Goal: Information Seeking & Learning: Learn about a topic

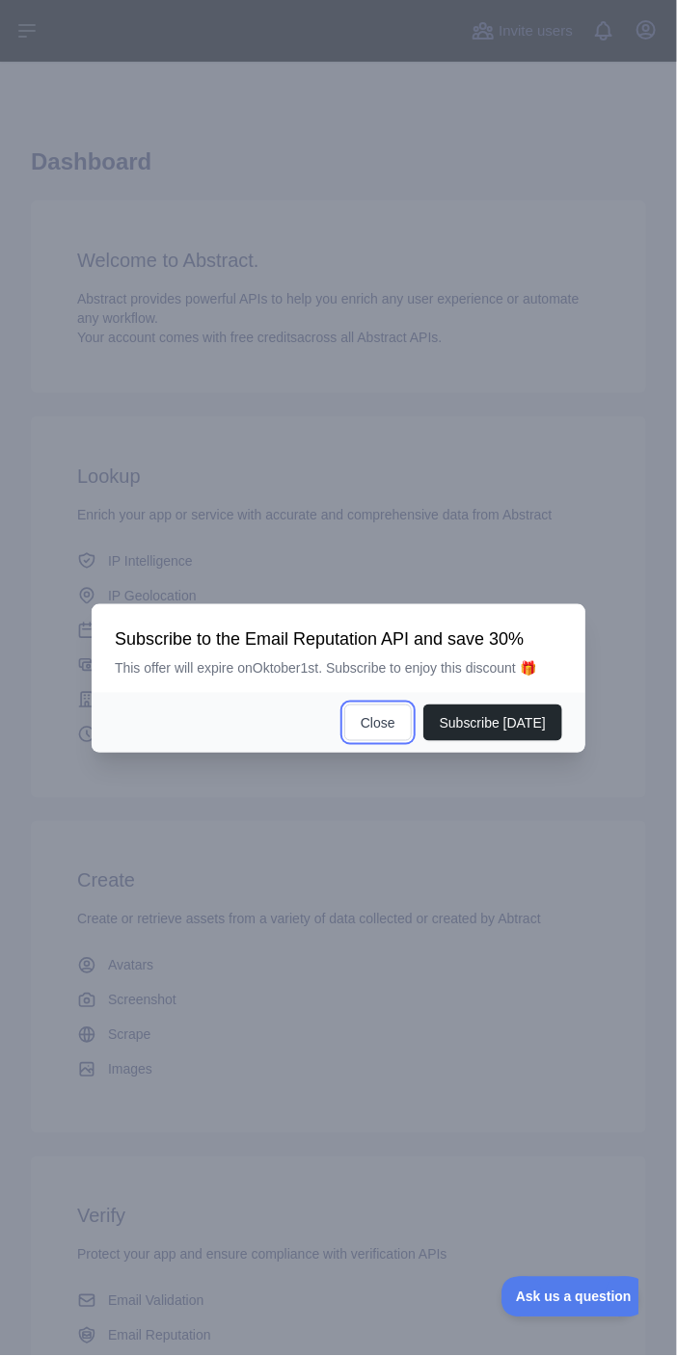
click at [385, 741] on button "Close" at bounding box center [377, 723] width 67 height 37
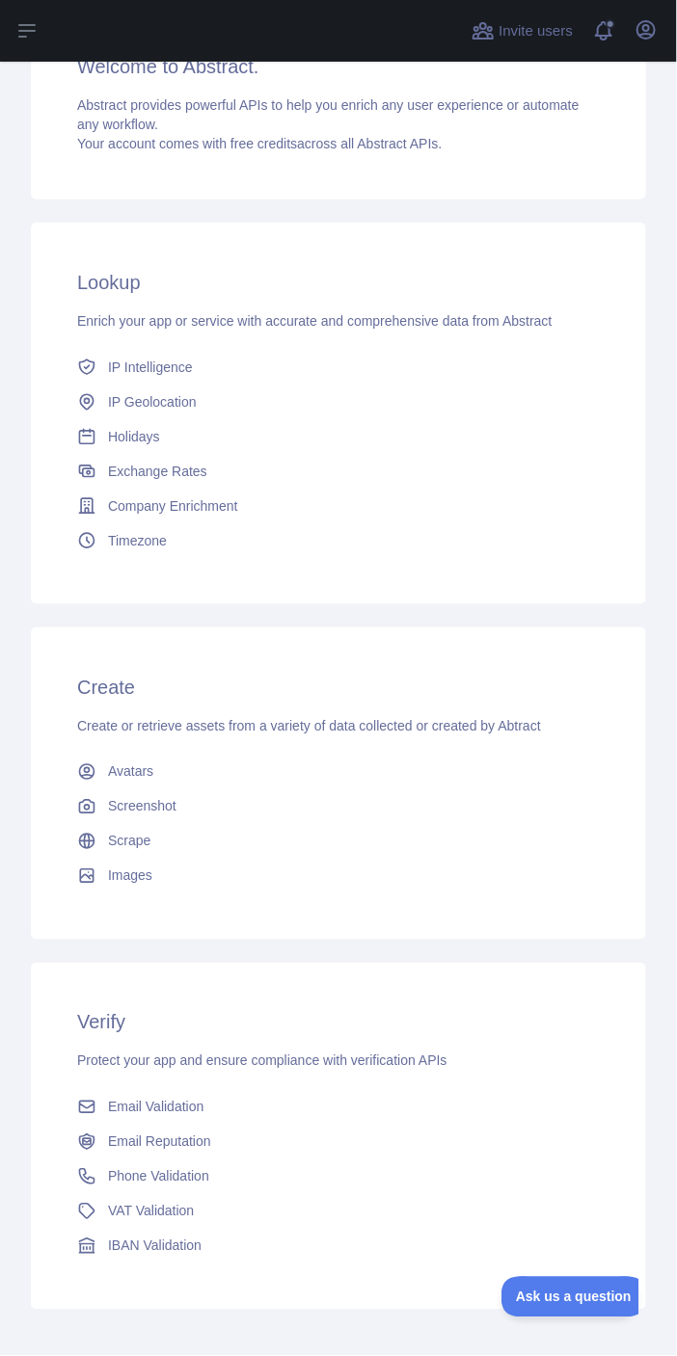
scroll to position [197, 0]
click at [189, 1165] on span "Phone Validation" at bounding box center [158, 1174] width 101 height 19
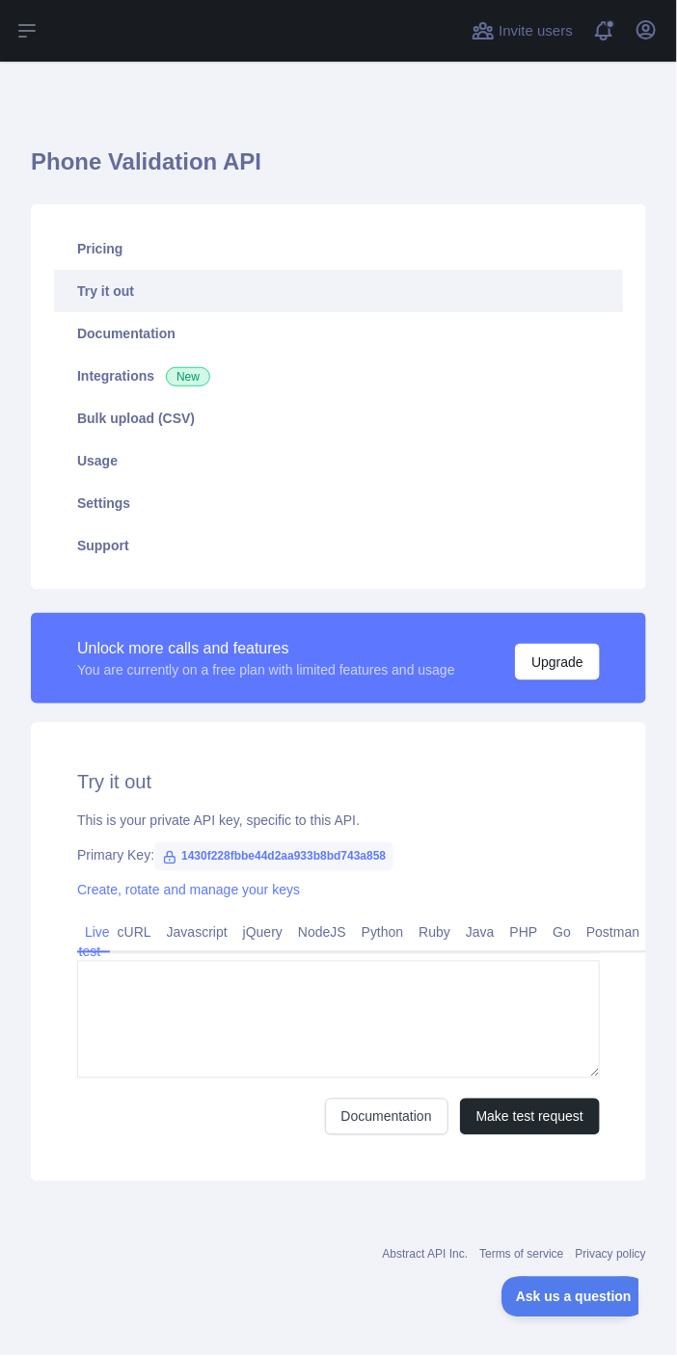
type textarea "**********"
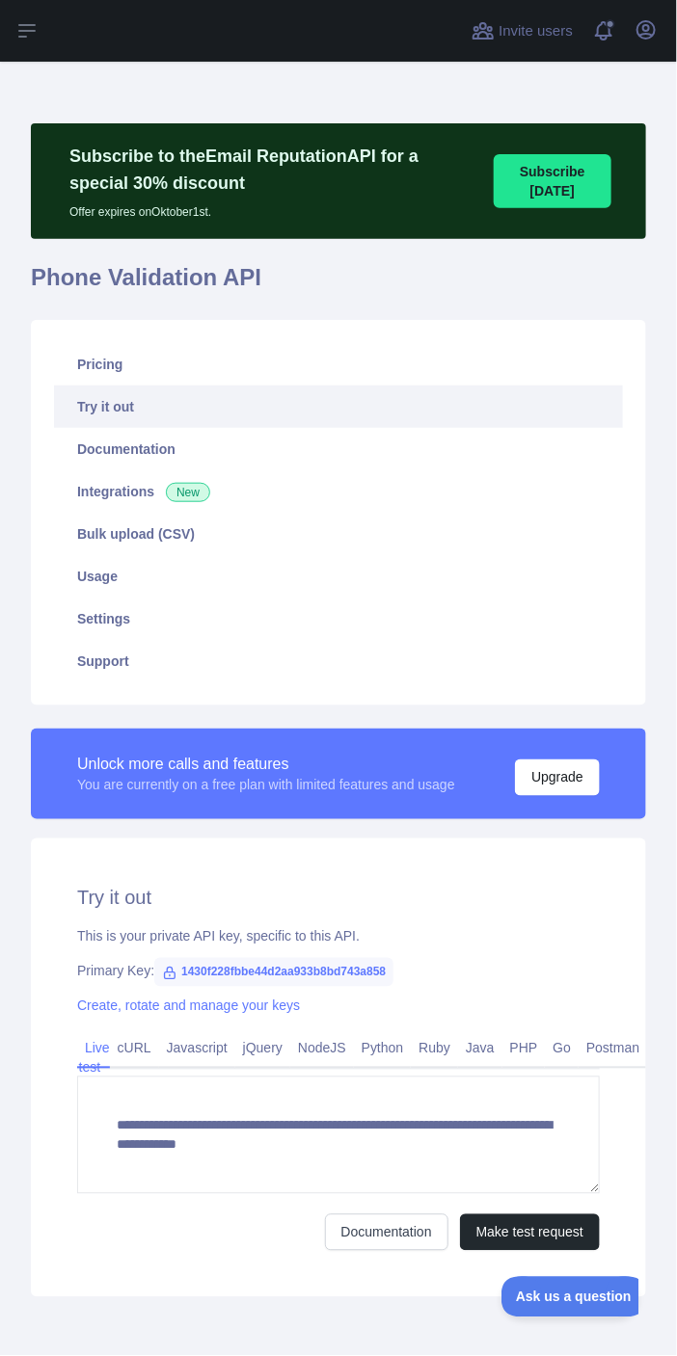
click at [357, 1033] on link "Python" at bounding box center [383, 1048] width 58 height 31
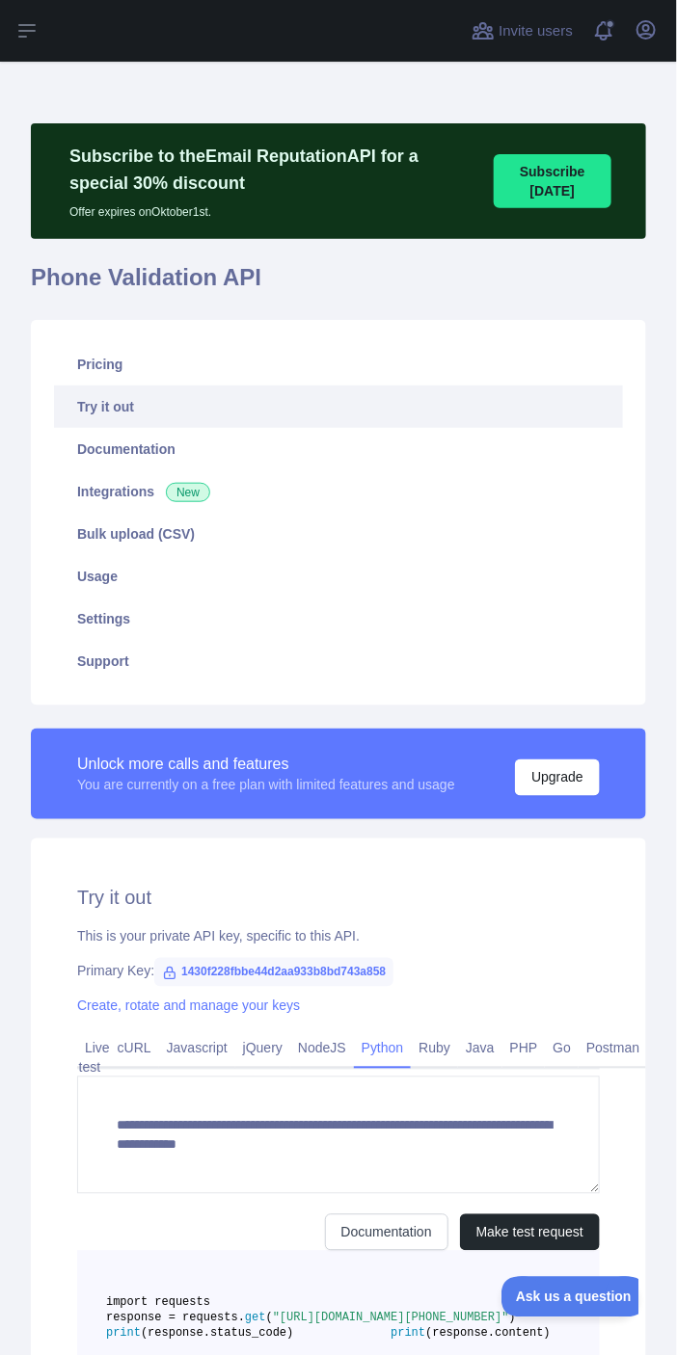
click at [377, 1043] on link "Python" at bounding box center [383, 1048] width 58 height 31
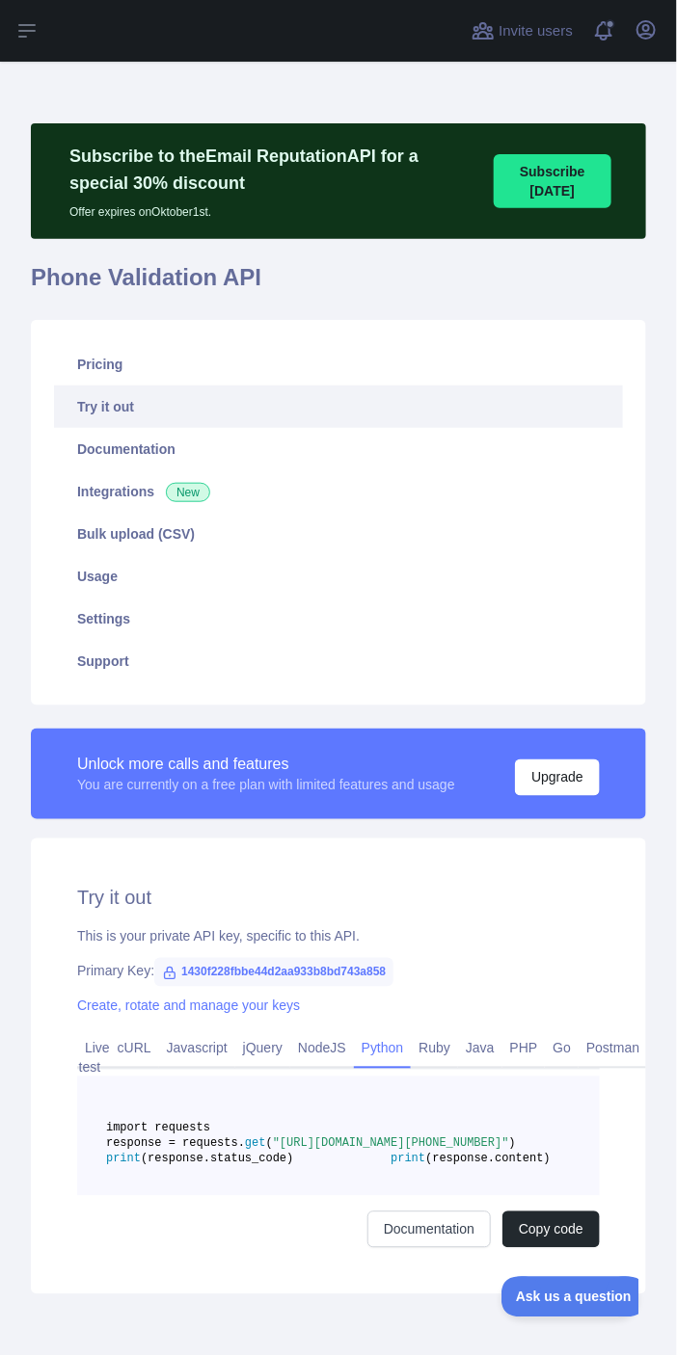
click at [118, 1035] on link "cURL" at bounding box center [134, 1048] width 49 height 31
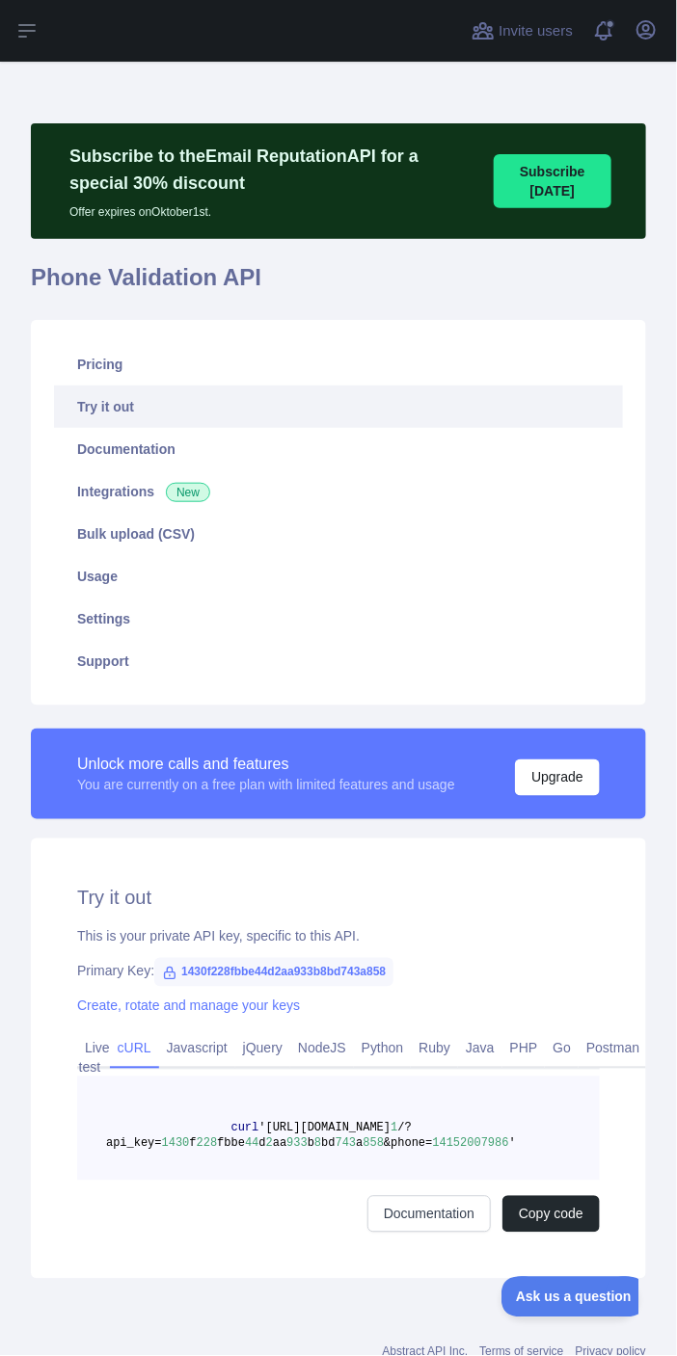
click at [83, 1012] on link "Create, rotate and manage your keys" at bounding box center [188, 1006] width 223 height 15
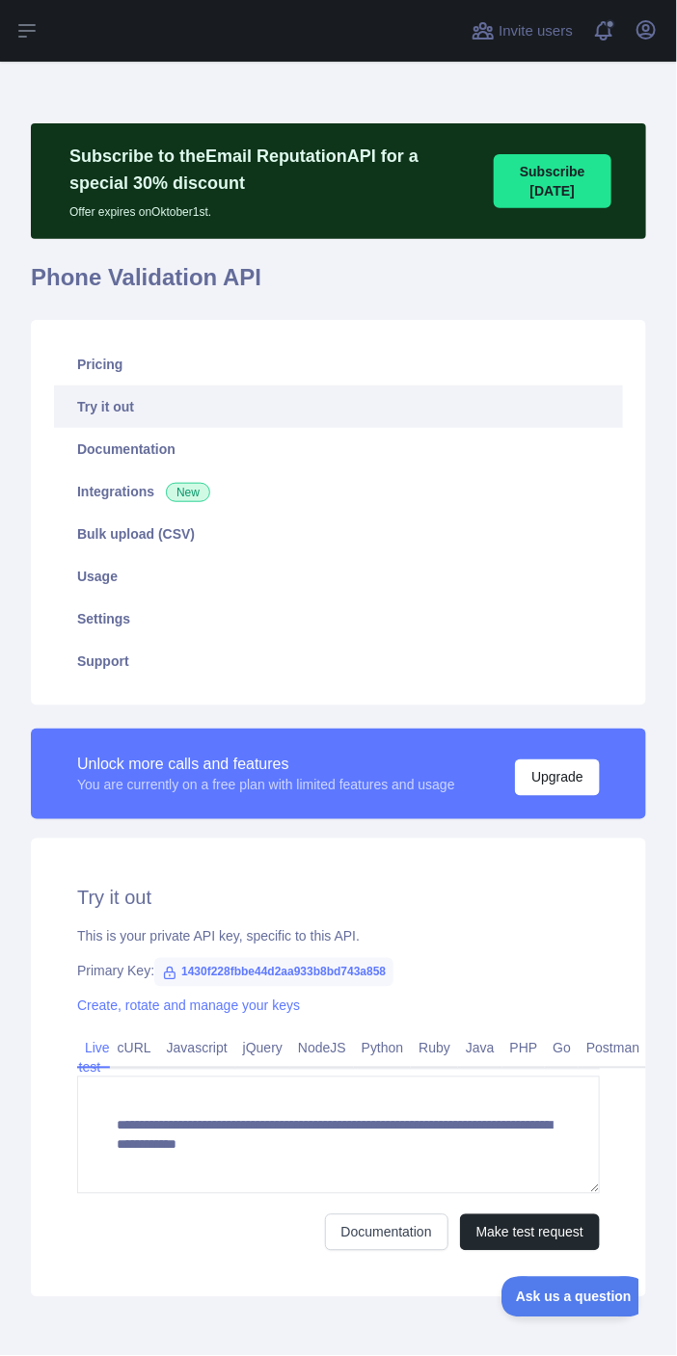
click at [376, 1037] on link "Python" at bounding box center [383, 1048] width 58 height 31
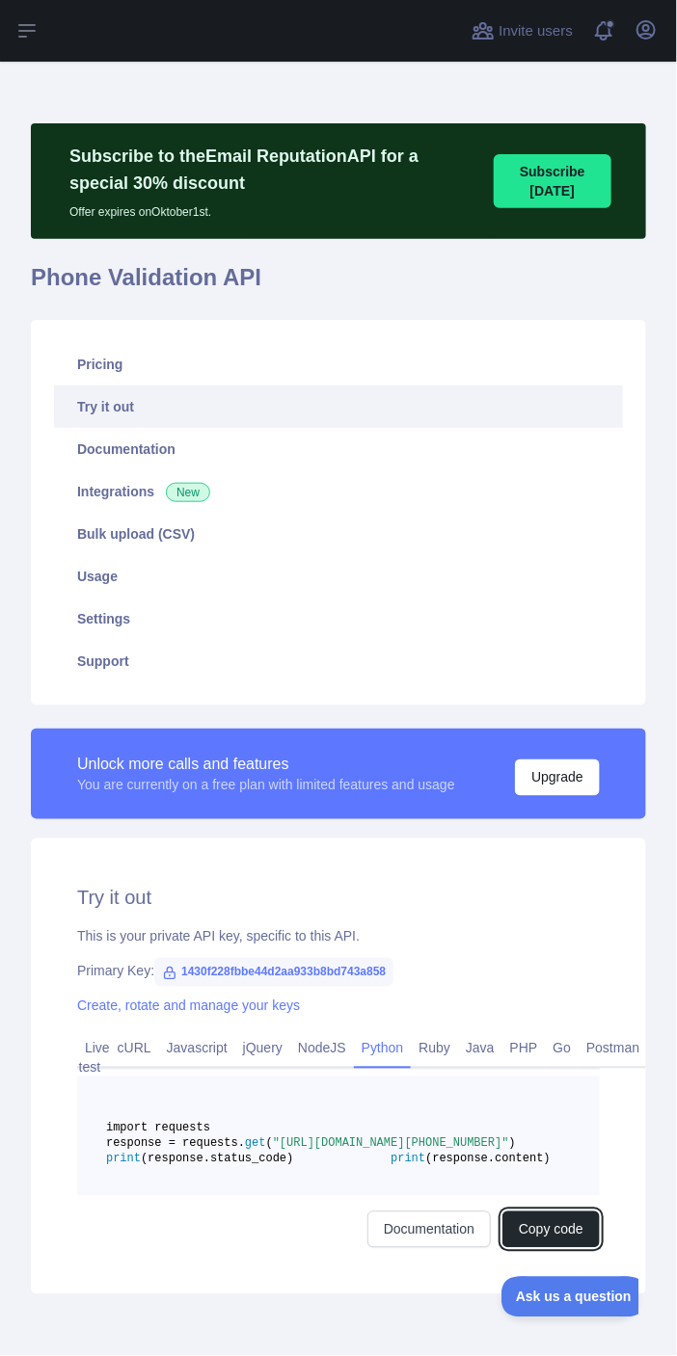
click at [558, 1248] on button "Copy code" at bounding box center [550, 1230] width 97 height 37
click at [466, 1248] on link "Documentation" at bounding box center [450, 1230] width 123 height 37
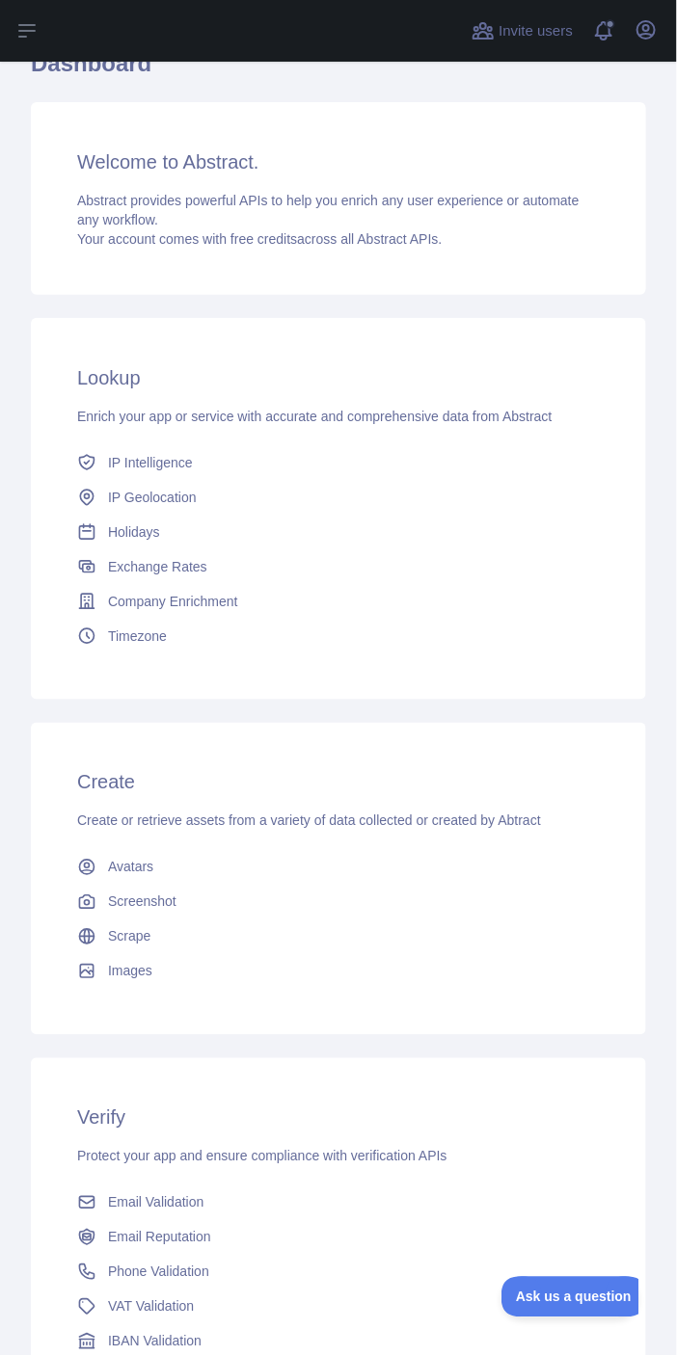
scroll to position [312, 0]
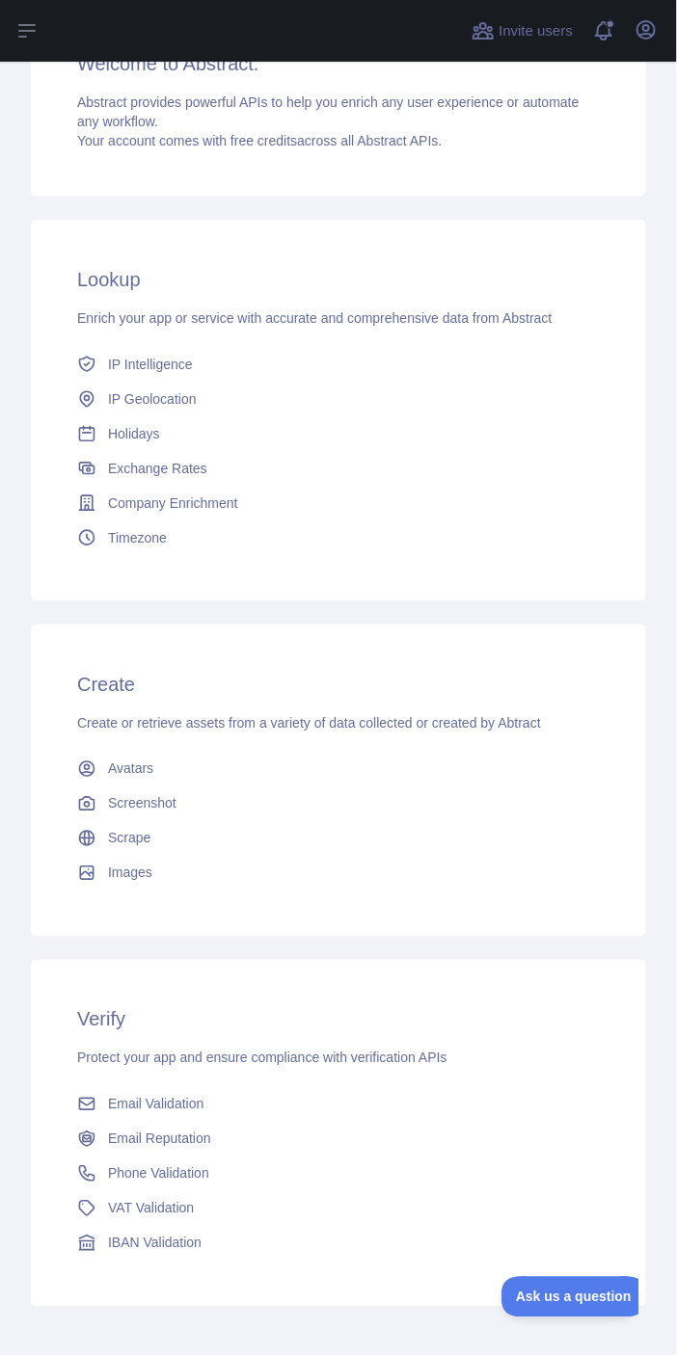
click at [118, 1087] on link "Email Validation" at bounding box center [338, 1104] width 538 height 35
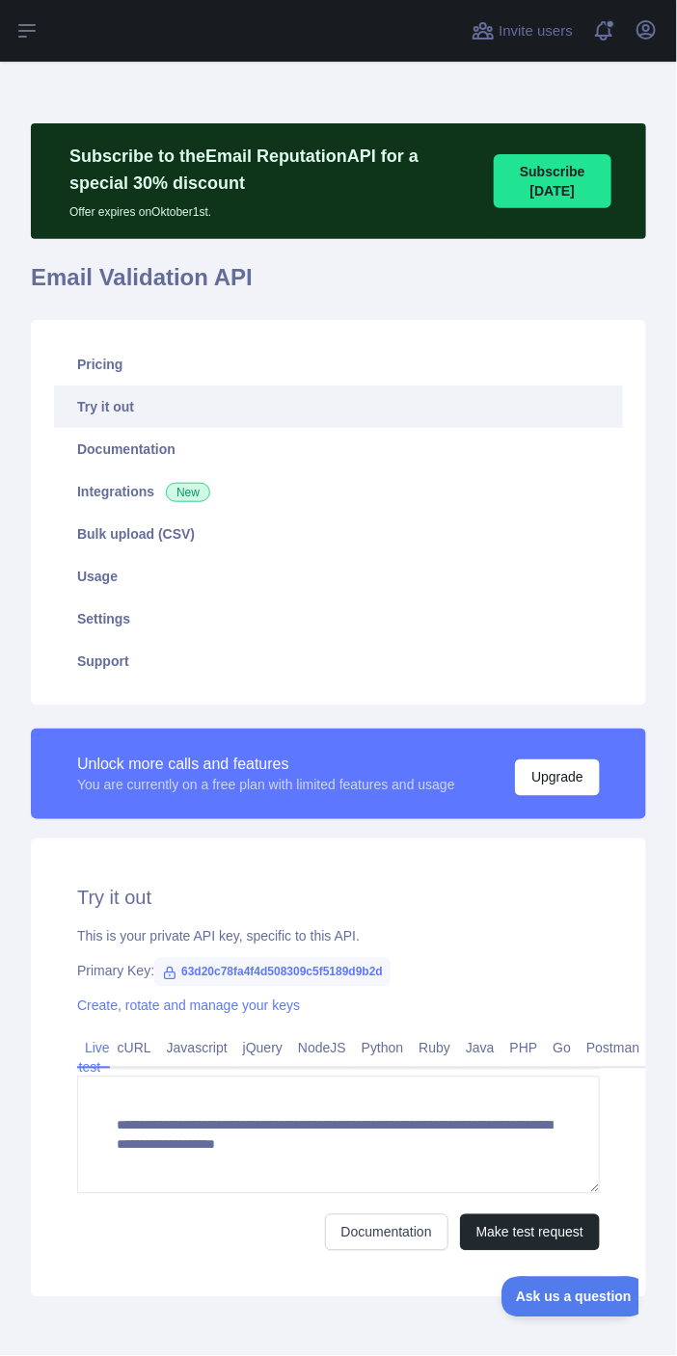
click at [364, 1045] on link "Python" at bounding box center [383, 1048] width 58 height 31
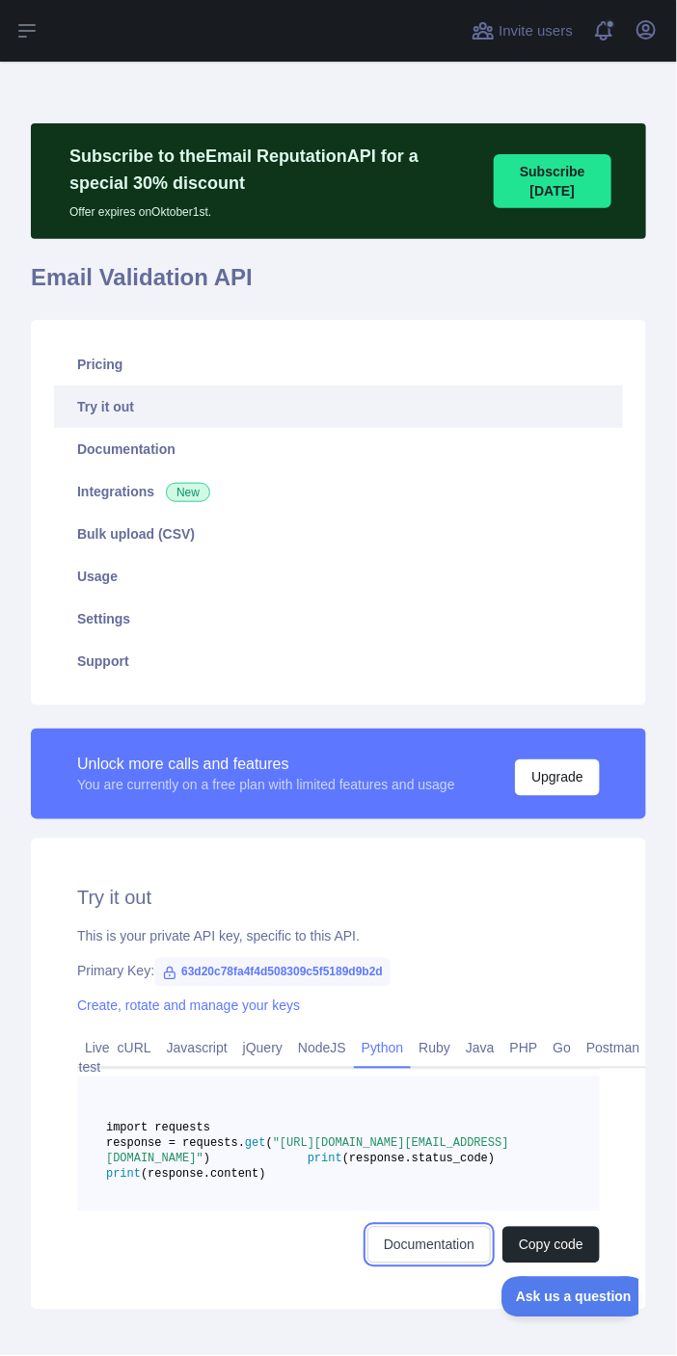
click at [373, 1264] on link "Documentation" at bounding box center [428, 1245] width 123 height 37
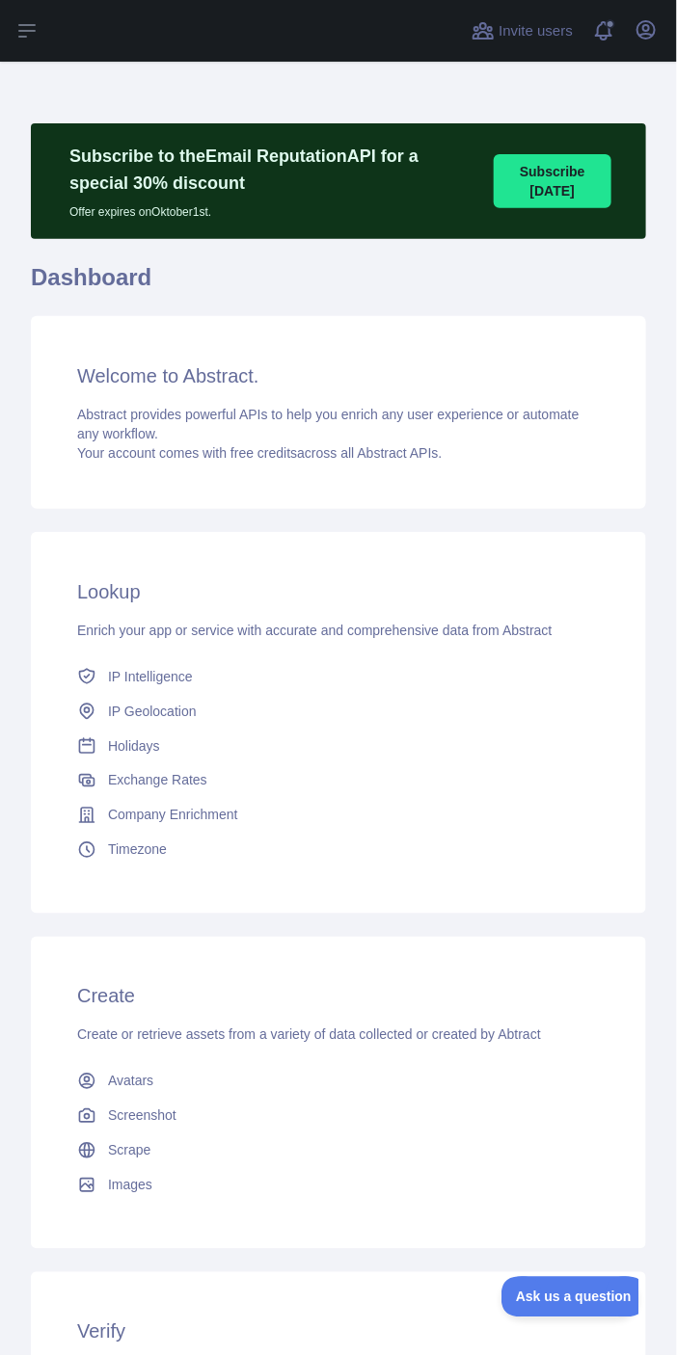
click at [201, 1064] on link "Avatars" at bounding box center [338, 1081] width 538 height 35
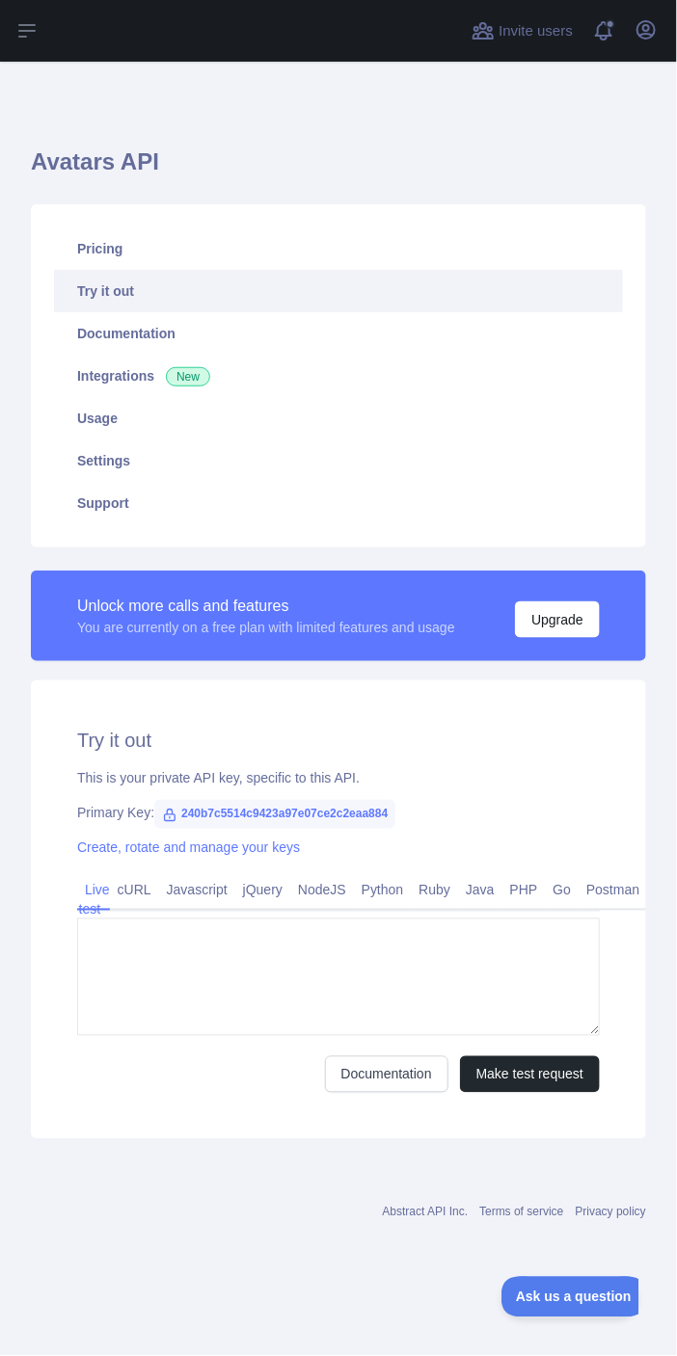
type textarea "**********"
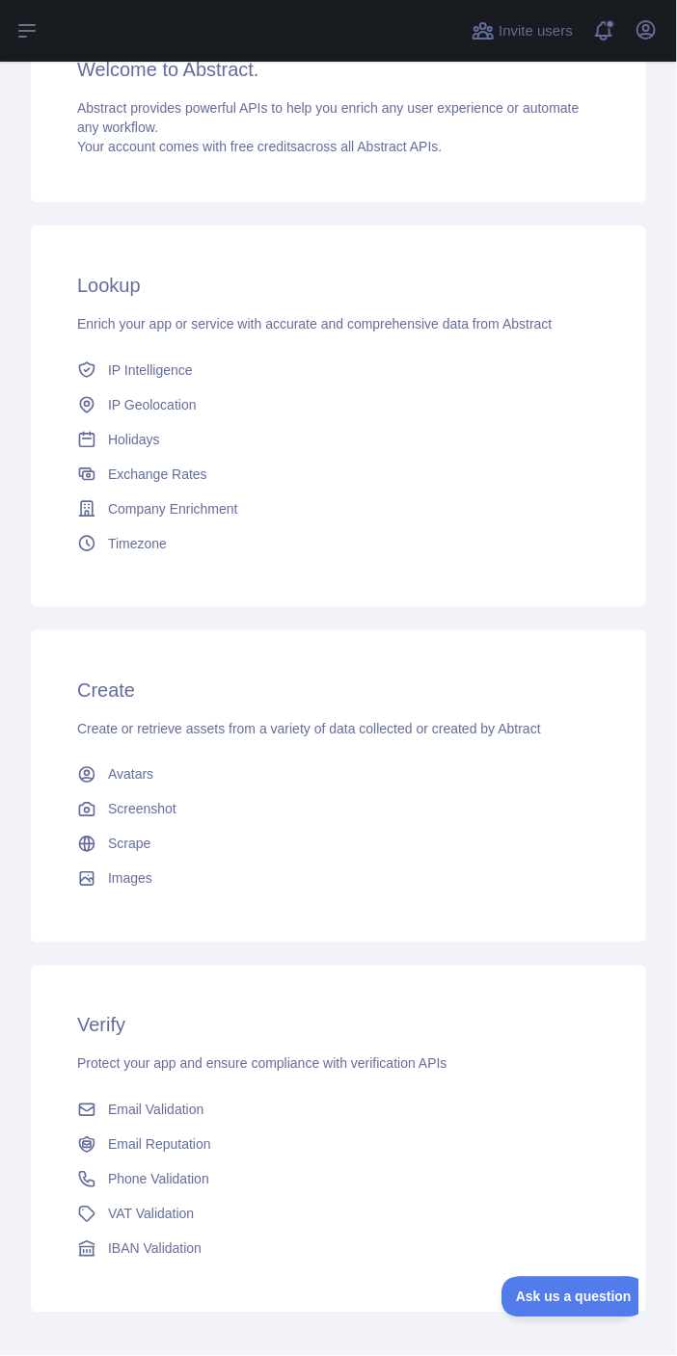
scroll to position [312, 0]
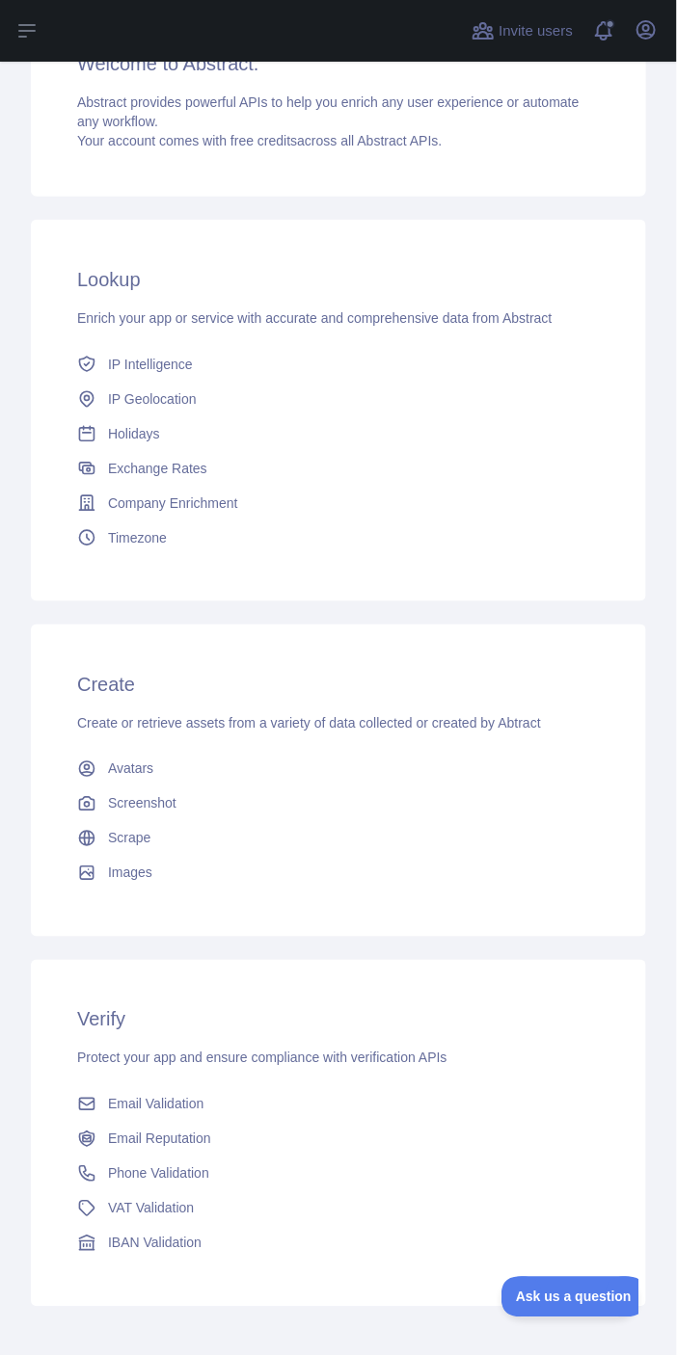
click at [75, 822] on link "Scrape" at bounding box center [338, 838] width 538 height 35
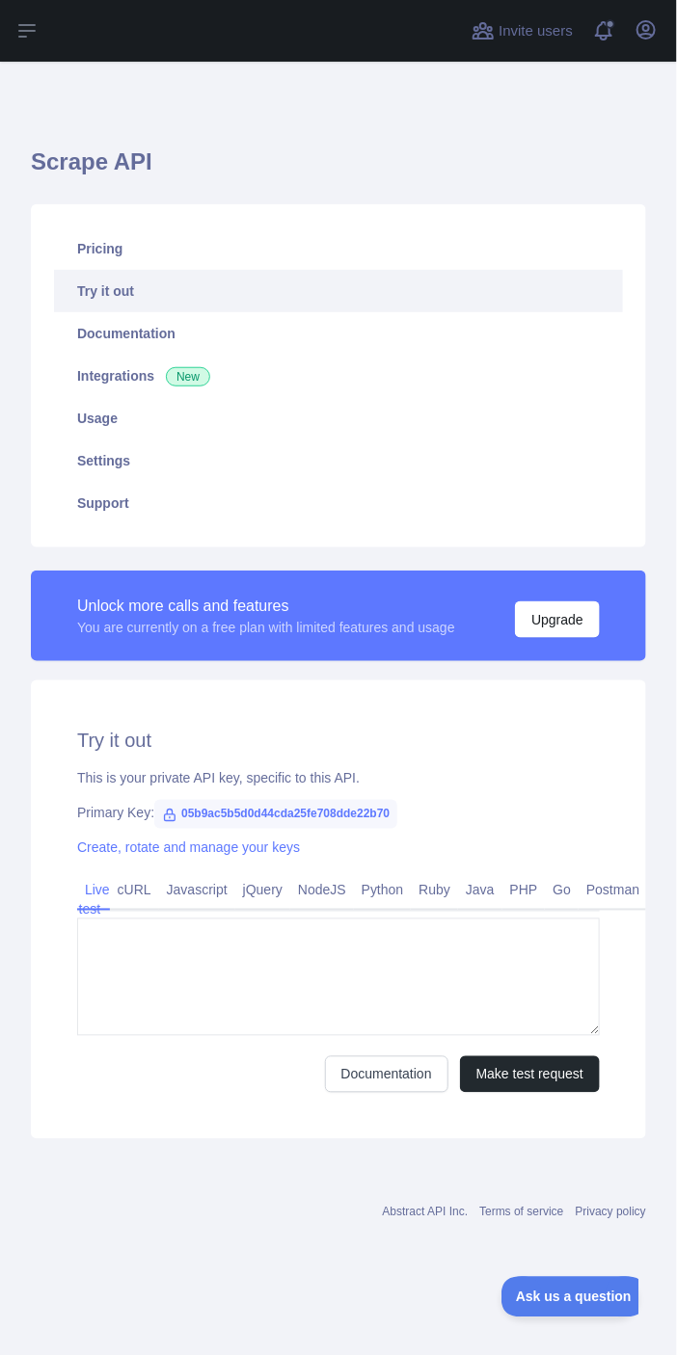
type textarea "**********"
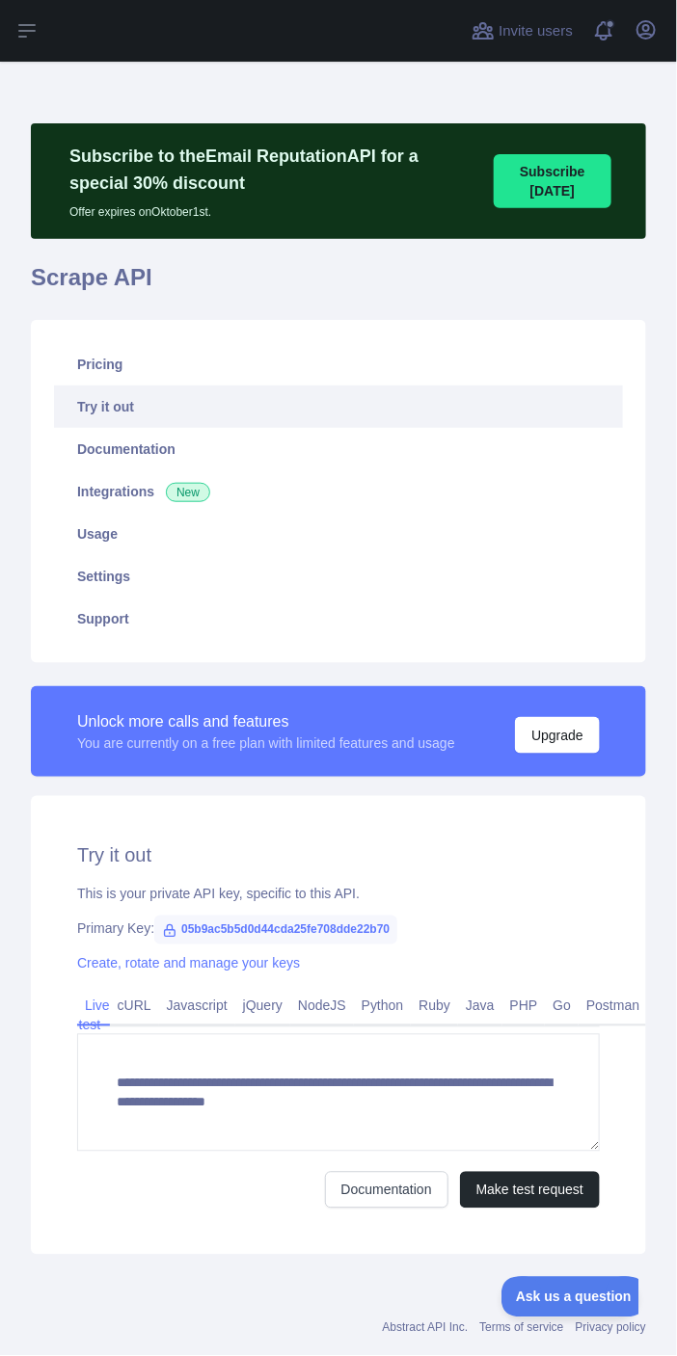
click at [372, 991] on link "Python" at bounding box center [383, 1006] width 58 height 31
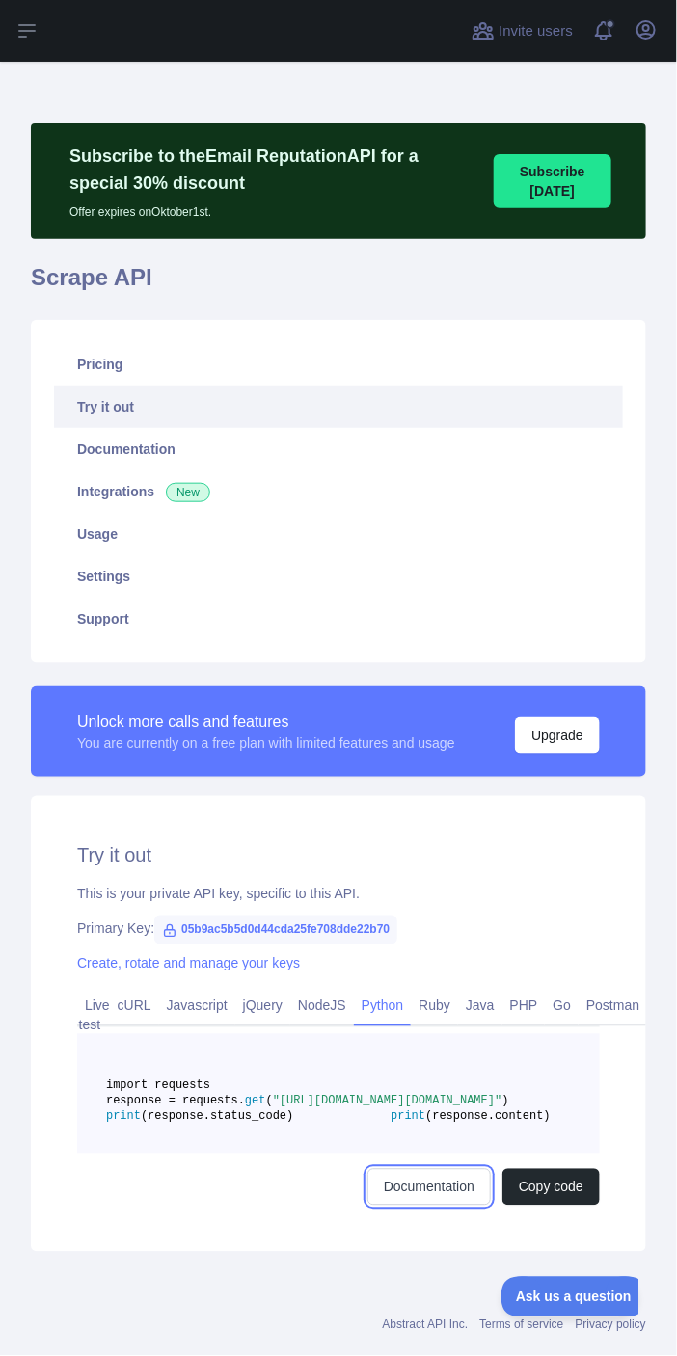
click at [386, 1206] on link "Documentation" at bounding box center [428, 1187] width 123 height 37
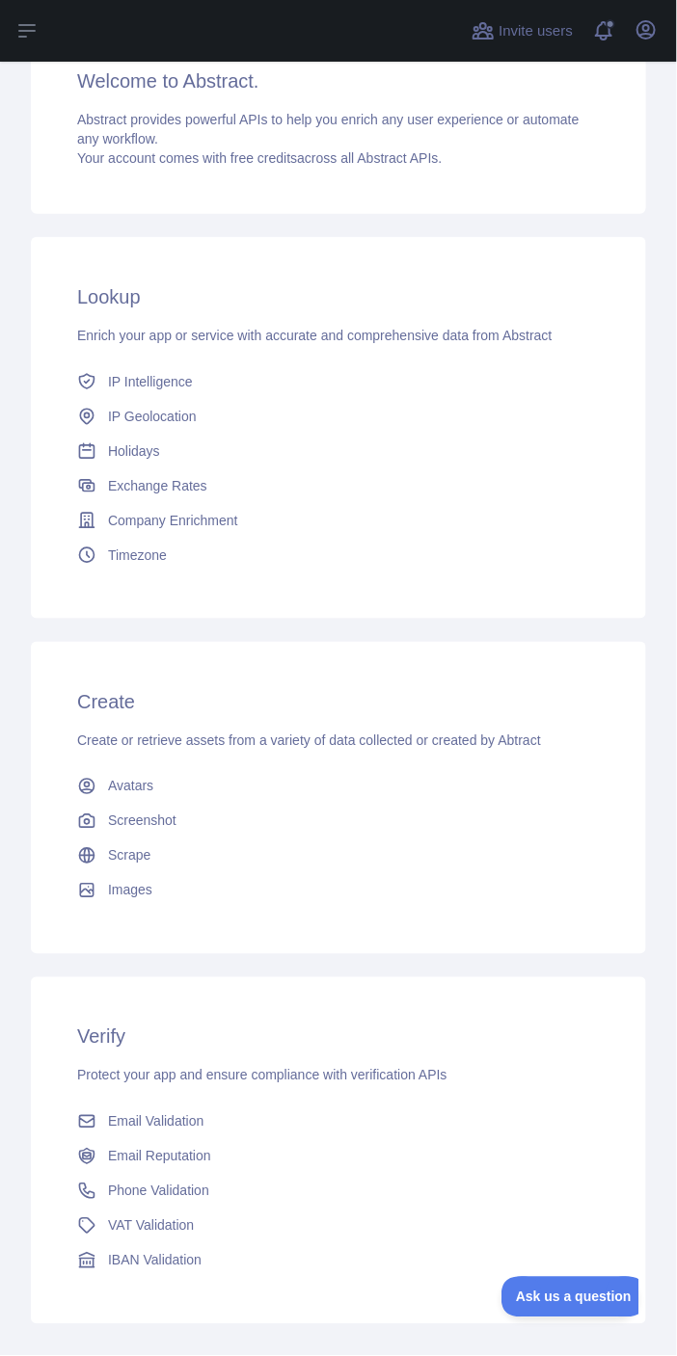
scroll to position [312, 0]
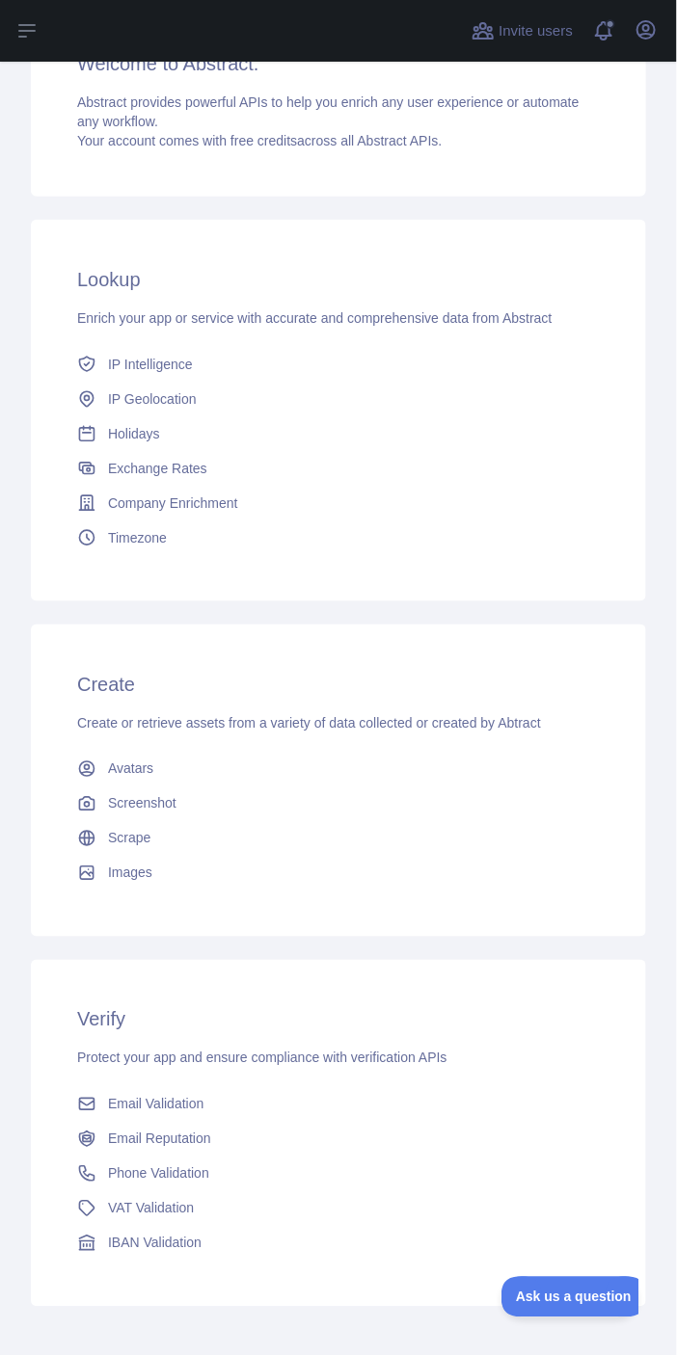
click at [100, 1148] on link "Email Reputation" at bounding box center [338, 1139] width 538 height 35
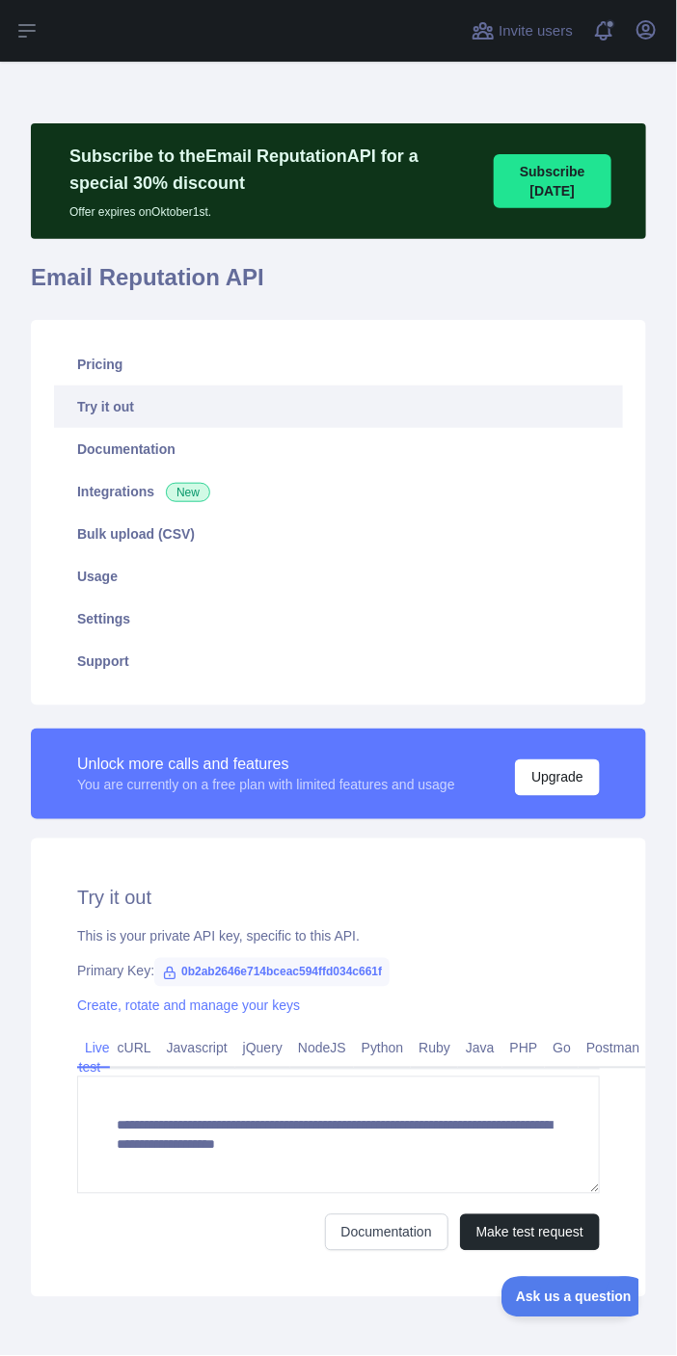
click at [348, 1042] on link "NodeJS" at bounding box center [322, 1048] width 64 height 31
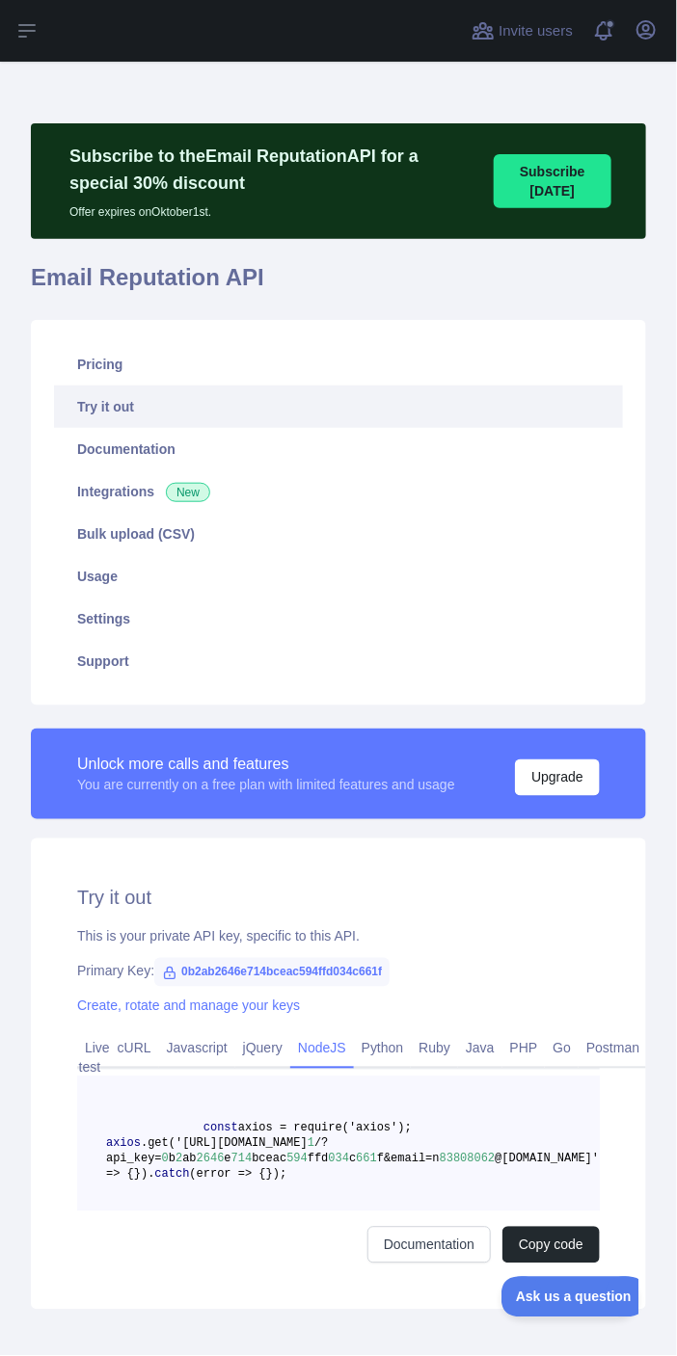
click at [367, 1035] on link "Python" at bounding box center [383, 1048] width 58 height 31
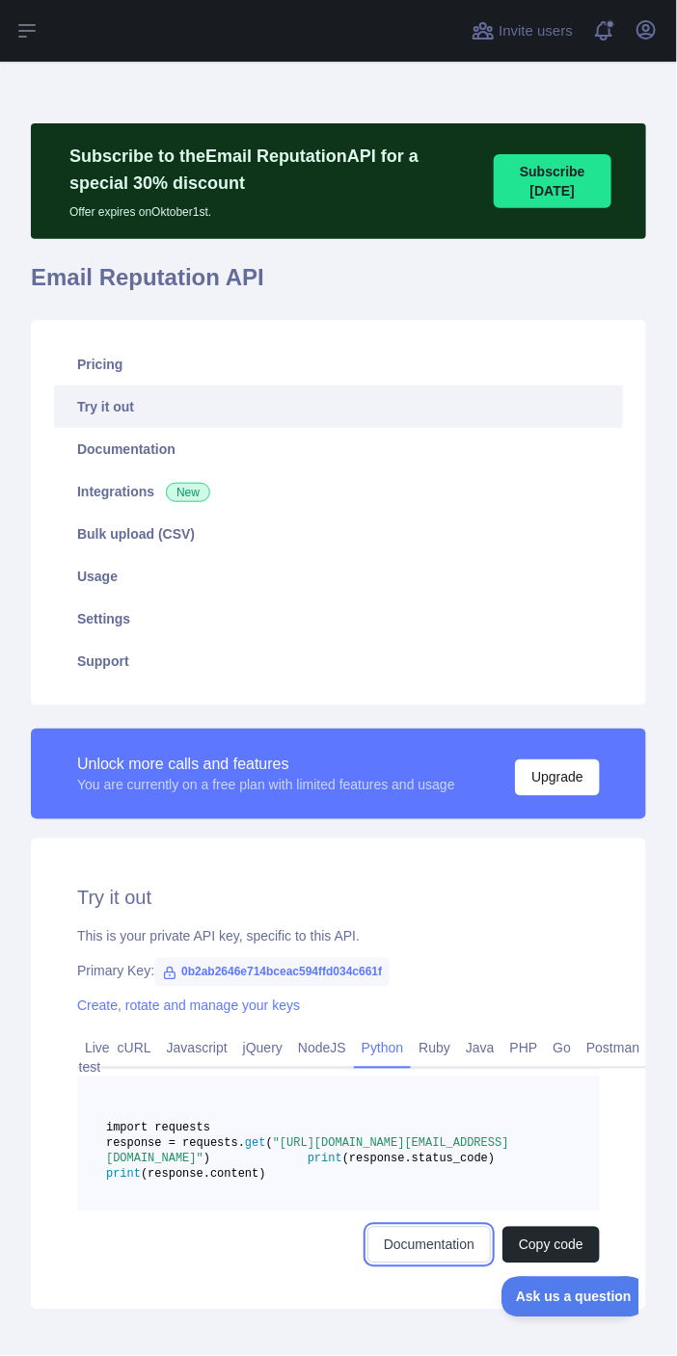
click at [391, 1264] on link "Documentation" at bounding box center [428, 1245] width 123 height 37
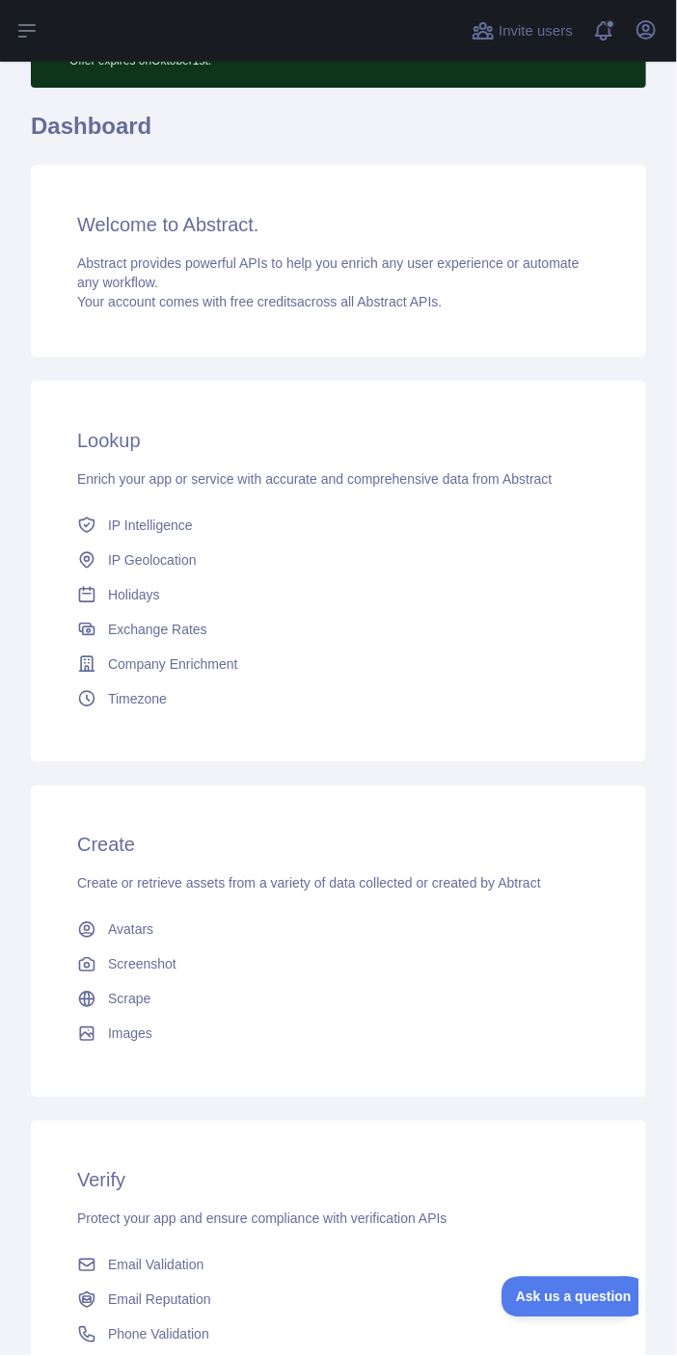
scroll to position [312, 0]
